Goal: Check status: Check status

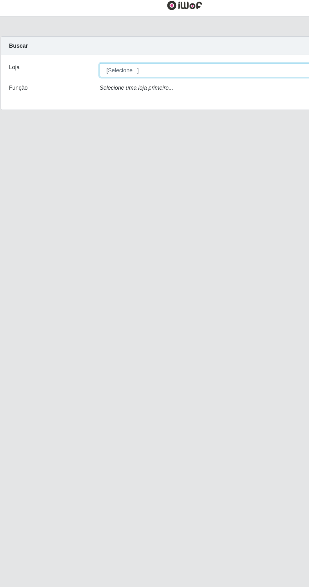
click at [204, 62] on select "[Selecione...] Extrabom - Loja 40 [GEOGRAPHIC_DATA]" at bounding box center [190, 59] width 205 height 11
select select "538"
click at [88, 54] on select "[Selecione...] Extrabom - Loja 40 [GEOGRAPHIC_DATA]" at bounding box center [190, 59] width 205 height 11
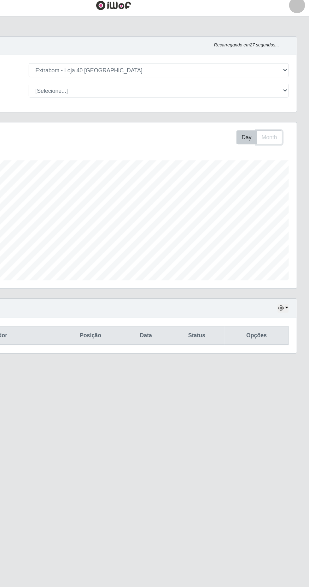
click at [278, 110] on button "Month" at bounding box center [278, 112] width 21 height 11
click at [292, 247] on button "button" at bounding box center [288, 247] width 9 height 7
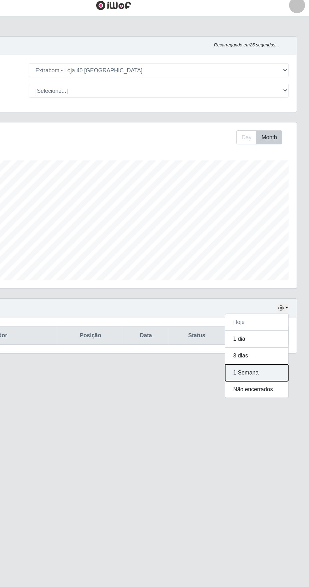
click at [273, 298] on button "1 Semana" at bounding box center [268, 298] width 50 height 13
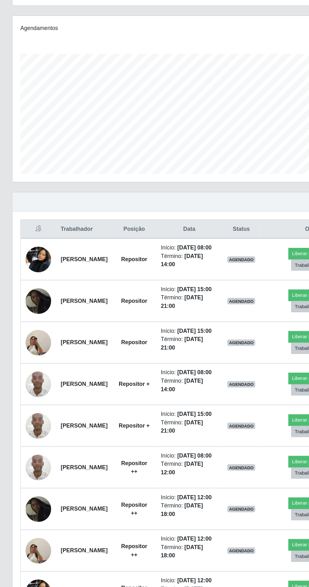
click at [23, 377] on img at bounding box center [30, 359] width 20 height 36
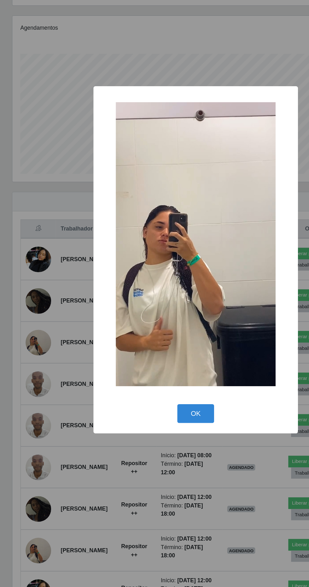
click at [168, 493] on div "× OK Cancel" at bounding box center [154, 293] width 309 height 587
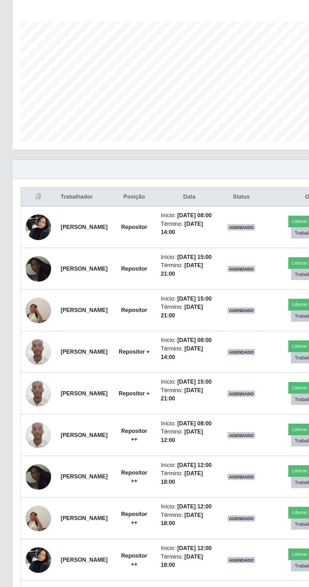
scroll to position [0, 0]
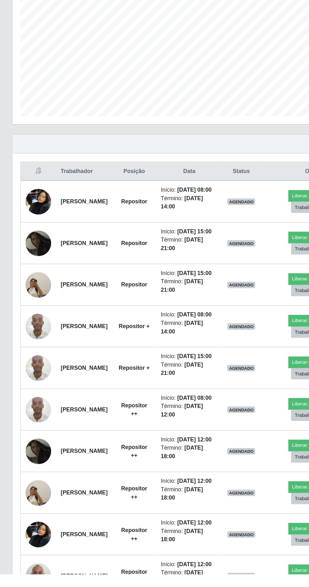
click at [28, 376] on img at bounding box center [30, 358] width 20 height 36
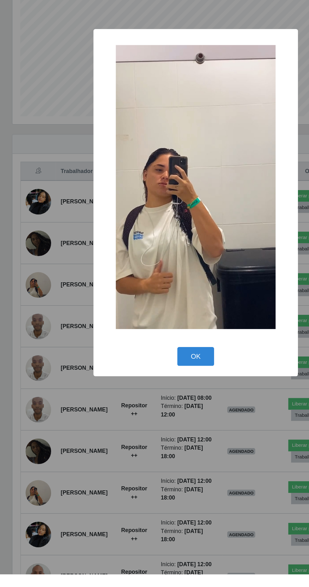
click at [162, 505] on div "× OK Cancel" at bounding box center [154, 293] width 309 height 587
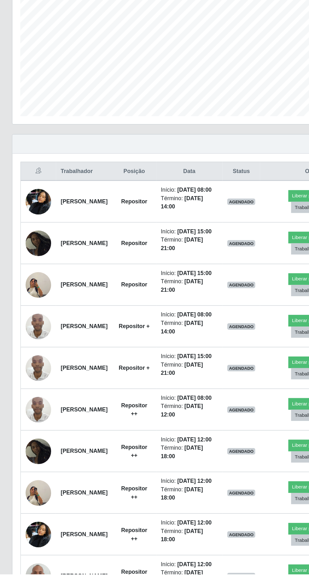
click at [24, 405] on img at bounding box center [30, 391] width 20 height 27
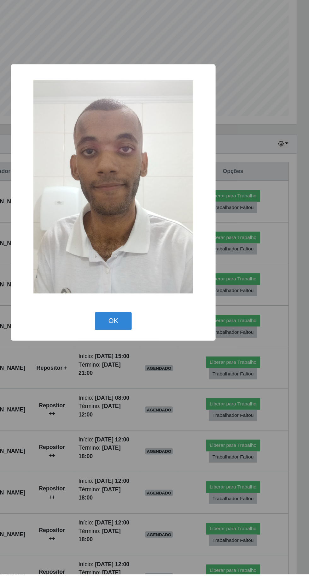
click at [156, 394] on button "OK" at bounding box center [154, 387] width 29 height 15
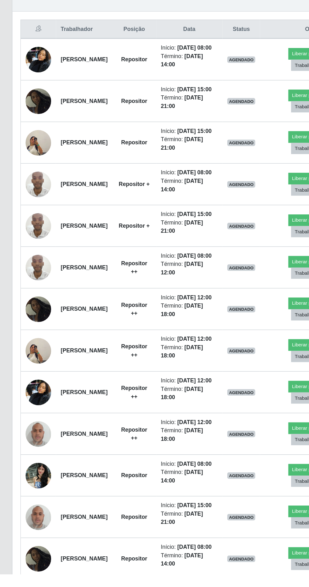
scroll to position [168, 0]
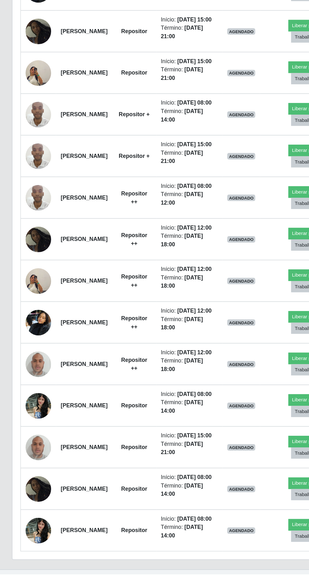
click at [27, 434] on img at bounding box center [30, 420] width 20 height 27
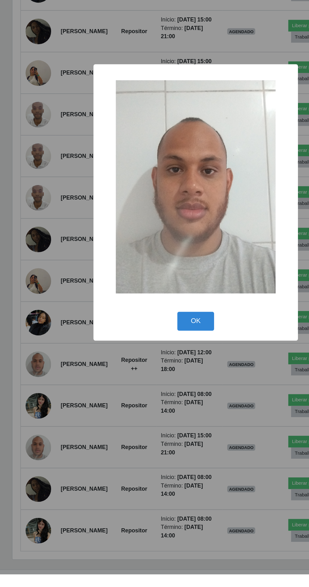
click at [165, 543] on div "× OK Cancel" at bounding box center [154, 293] width 309 height 587
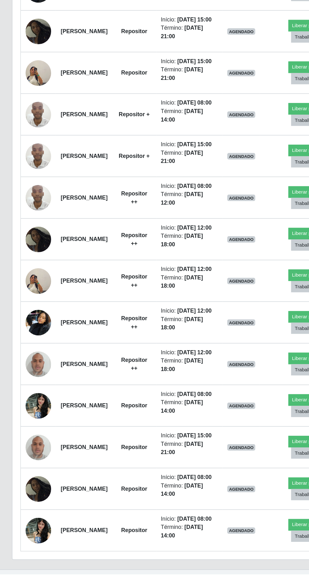
click at [29, 467] on img at bounding box center [30, 453] width 20 height 27
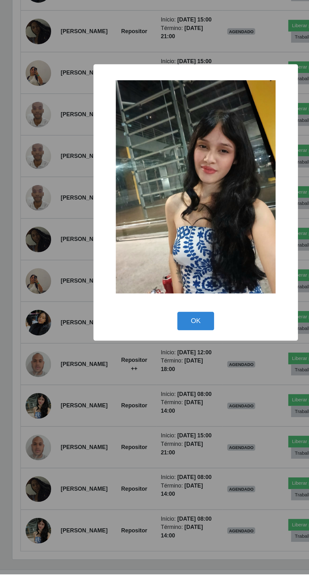
click at [164, 552] on div "× OK Cancel" at bounding box center [154, 293] width 309 height 587
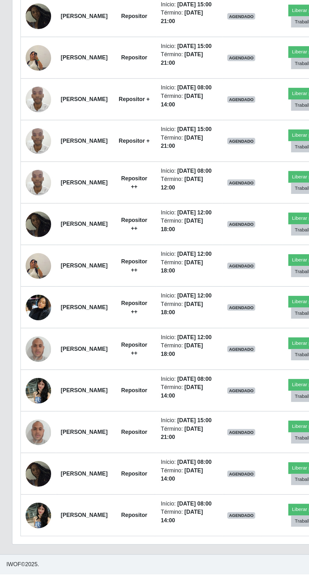
scroll to position [224, 0]
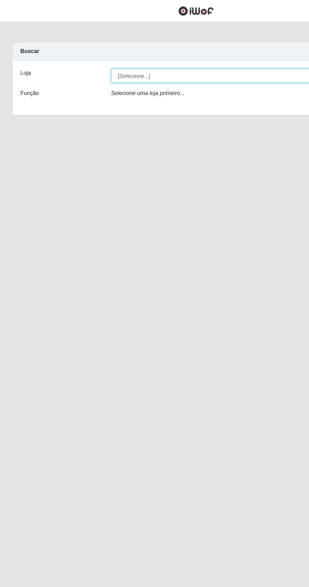
click at [169, 57] on select "[Selecione...] Extrabom - Loja 40 [GEOGRAPHIC_DATA]" at bounding box center [190, 59] width 205 height 11
select select "538"
click at [88, 54] on select "[Selecione...] Extrabom - Loja 40 [GEOGRAPHIC_DATA]" at bounding box center [190, 59] width 205 height 11
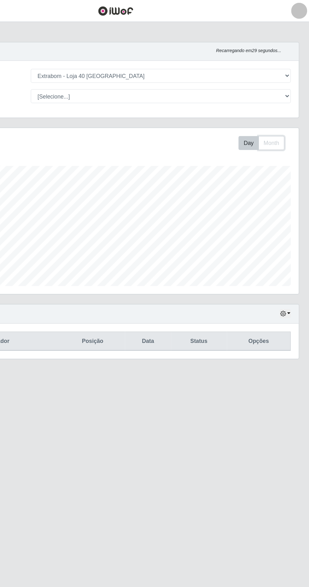
click at [280, 111] on button "Month" at bounding box center [278, 112] width 21 height 11
click at [289, 249] on icon "button" at bounding box center [287, 247] width 4 height 4
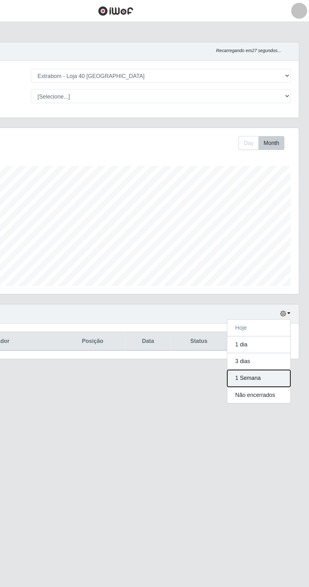
click at [269, 299] on button "1 Semana" at bounding box center [268, 298] width 50 height 13
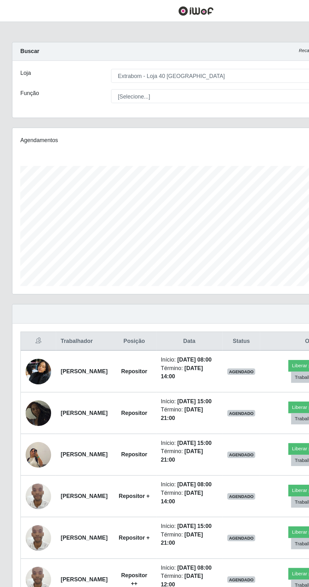
click at [26, 297] on img at bounding box center [30, 293] width 20 height 27
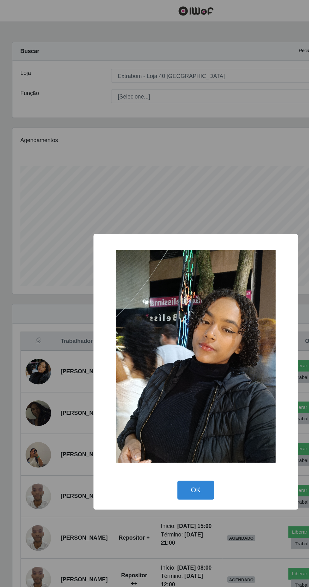
click at [156, 389] on button "OK" at bounding box center [154, 386] width 29 height 15
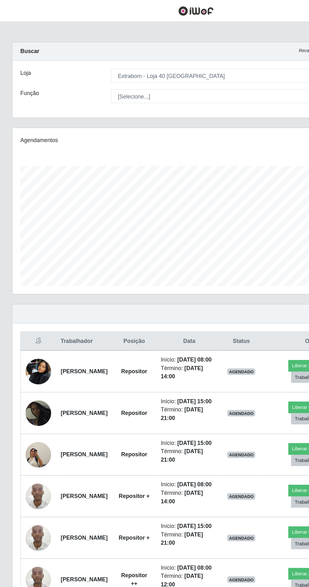
click at [27, 336] on img at bounding box center [30, 326] width 20 height 20
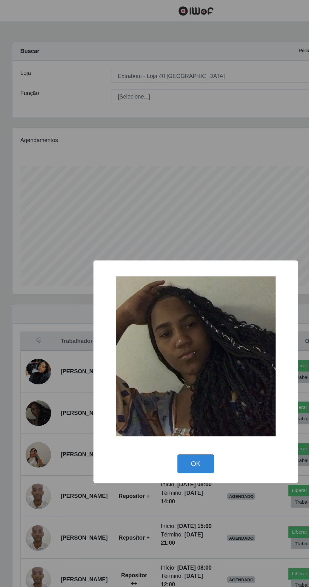
click at [157, 368] on button "OK" at bounding box center [154, 365] width 29 height 15
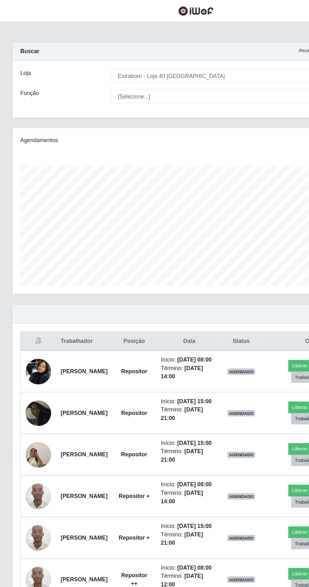
click at [29, 377] on img at bounding box center [30, 359] width 20 height 36
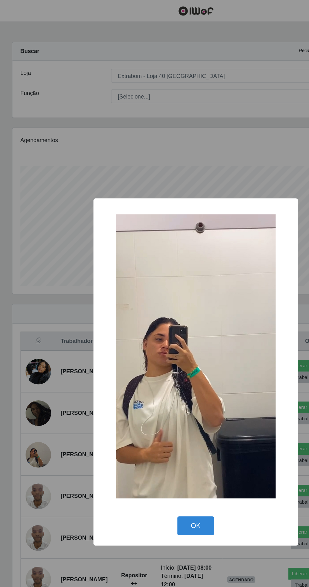
click at [154, 417] on button "OK" at bounding box center [154, 414] width 29 height 15
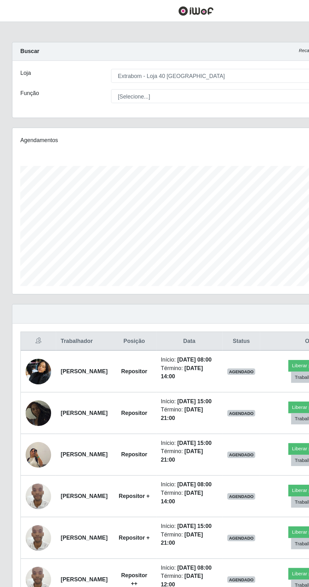
click at [35, 405] on img at bounding box center [30, 391] width 20 height 27
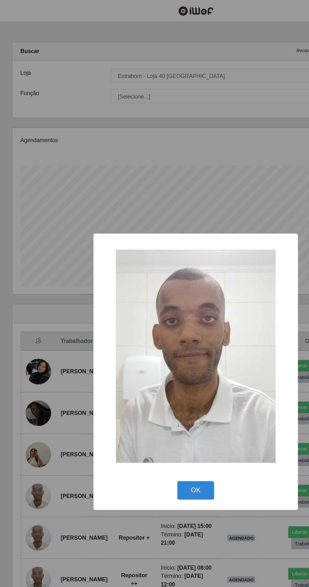
click at [155, 387] on button "OK" at bounding box center [154, 387] width 29 height 15
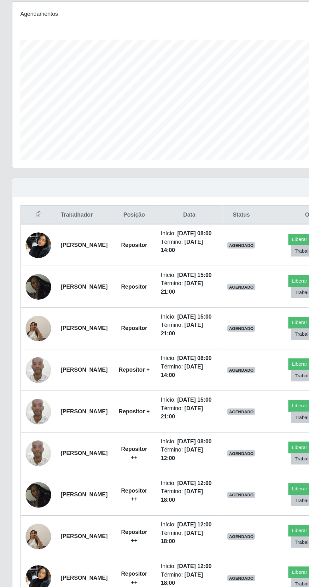
click at [32, 500] on img at bounding box center [30, 490] width 20 height 20
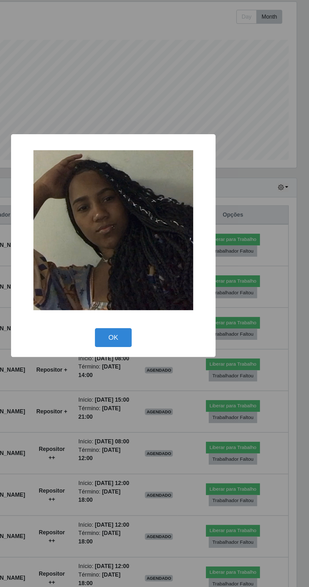
click at [157, 373] on button "OK" at bounding box center [154, 365] width 29 height 15
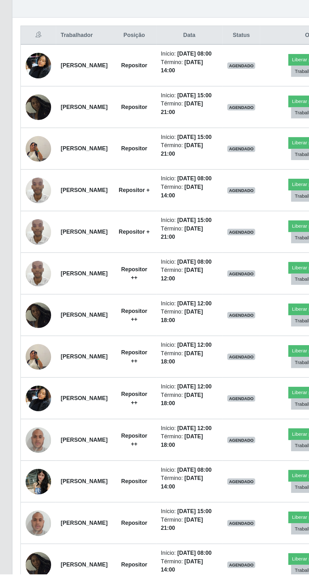
scroll to position [119, 0]
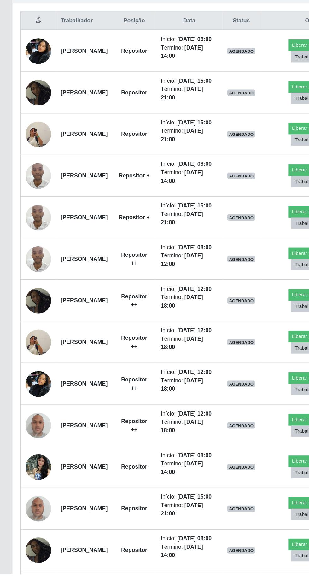
click at [28, 482] on img at bounding box center [30, 469] width 20 height 27
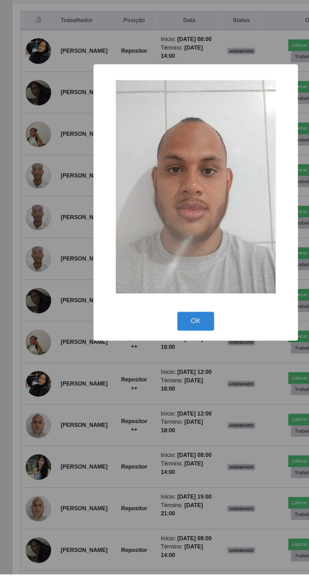
click at [152, 394] on button "OK" at bounding box center [154, 387] width 29 height 15
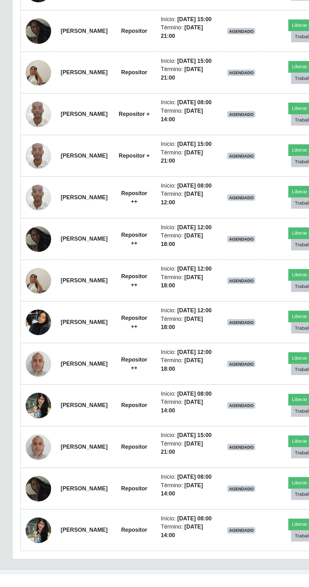
scroll to position [186, 0]
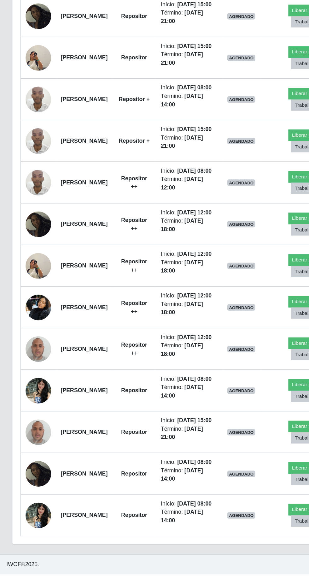
click at [30, 455] on img at bounding box center [30, 441] width 20 height 27
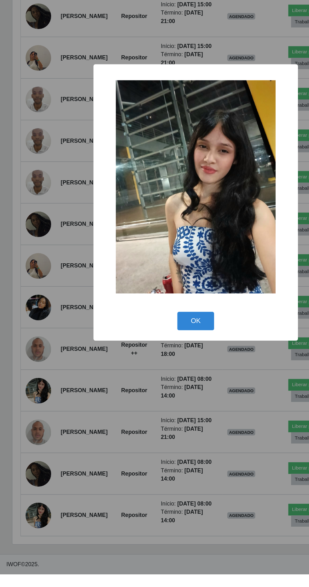
click at [155, 394] on button "OK" at bounding box center [154, 387] width 29 height 15
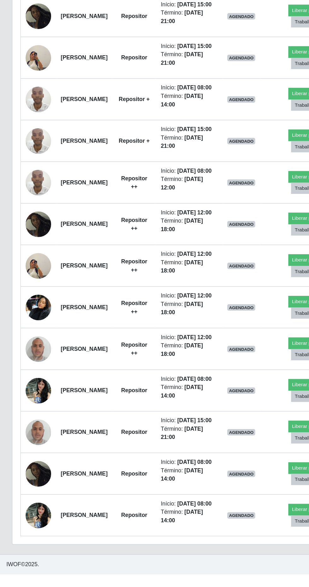
scroll to position [224, 0]
click at [27, 455] on img at bounding box center [30, 441] width 20 height 27
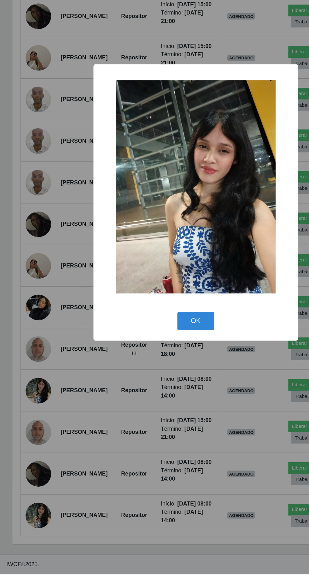
click at [148, 394] on button "OK" at bounding box center [154, 387] width 29 height 15
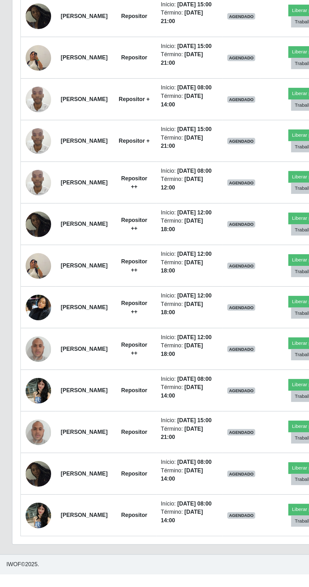
click at [34, 422] on img at bounding box center [30, 408] width 20 height 27
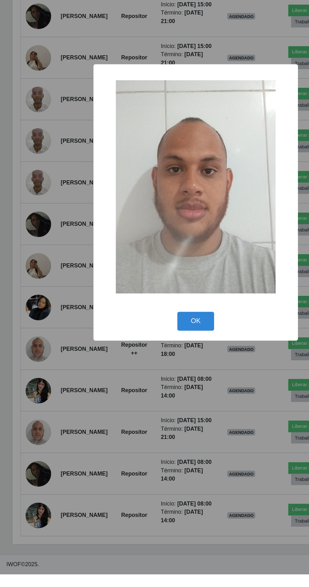
click at [155, 394] on button "OK" at bounding box center [154, 387] width 29 height 15
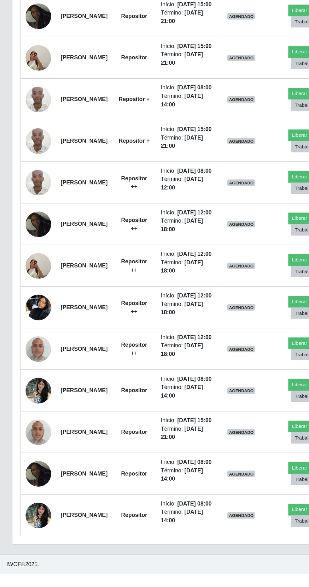
click at [27, 269] on img at bounding box center [30, 277] width 20 height 27
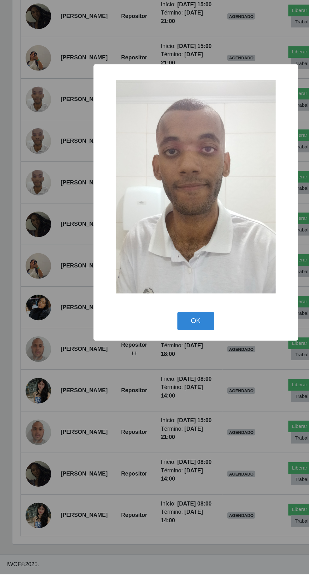
click at [143, 394] on button "OK" at bounding box center [154, 387] width 29 height 15
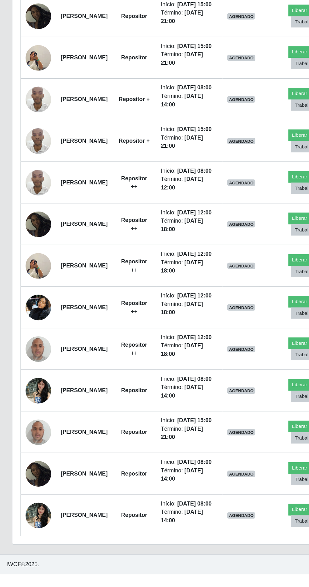
click at [30, 343] on img at bounding box center [30, 343] width 20 height 36
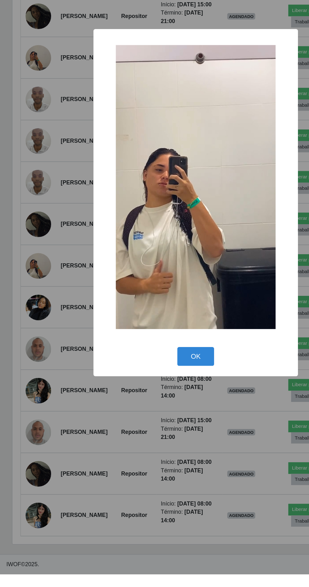
click at [155, 422] on button "OK" at bounding box center [154, 414] width 29 height 15
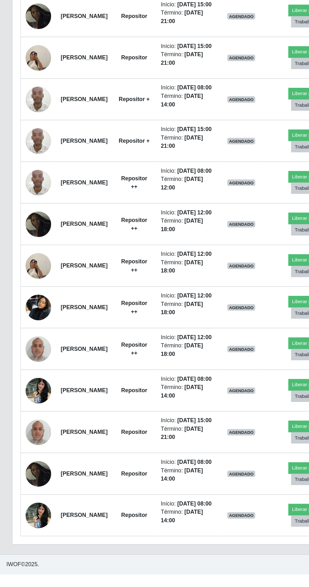
click at [31, 419] on img at bounding box center [30, 408] width 20 height 27
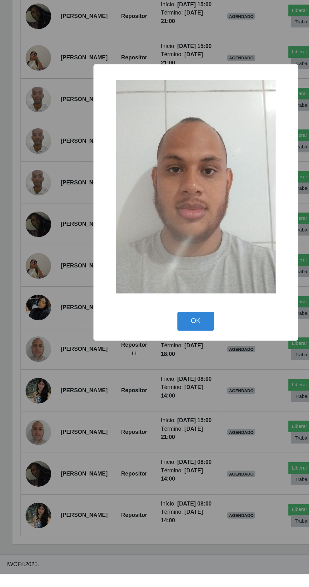
click at [159, 394] on button "OK" at bounding box center [154, 387] width 29 height 15
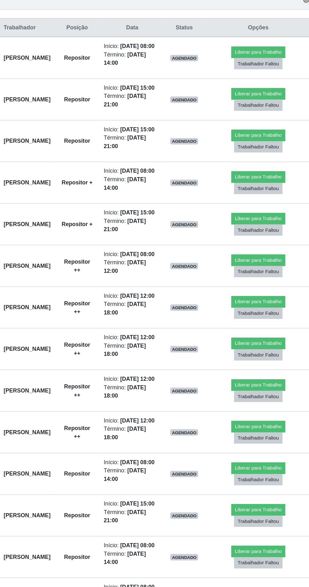
scroll to position [243, 0]
